Goal: Information Seeking & Learning: Find contact information

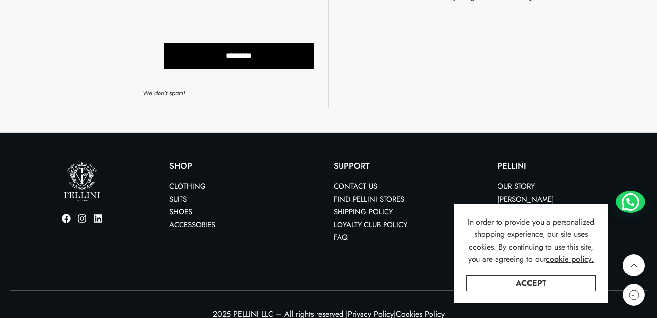
scroll to position [1972, 0]
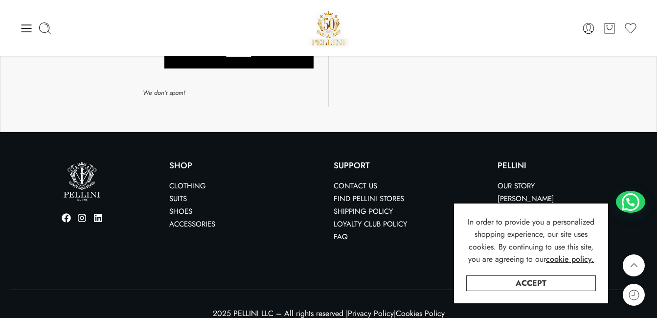
click at [364, 180] on link "Contact us" at bounding box center [356, 185] width 44 height 11
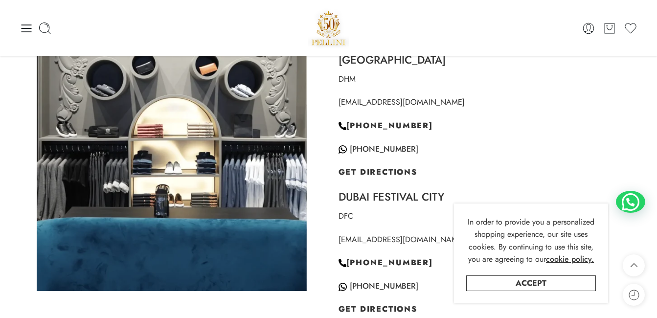
scroll to position [636, 0]
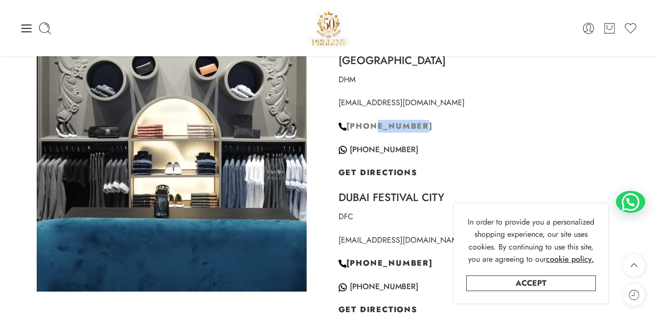
drag, startPoint x: 436, startPoint y: 112, endPoint x: 373, endPoint y: 109, distance: 63.7
click at [373, 120] on p "[PHONE_NUMBER]" at bounding box center [485, 126] width 294 height 13
copy span "45548467"
